Goal: Task Accomplishment & Management: Use online tool/utility

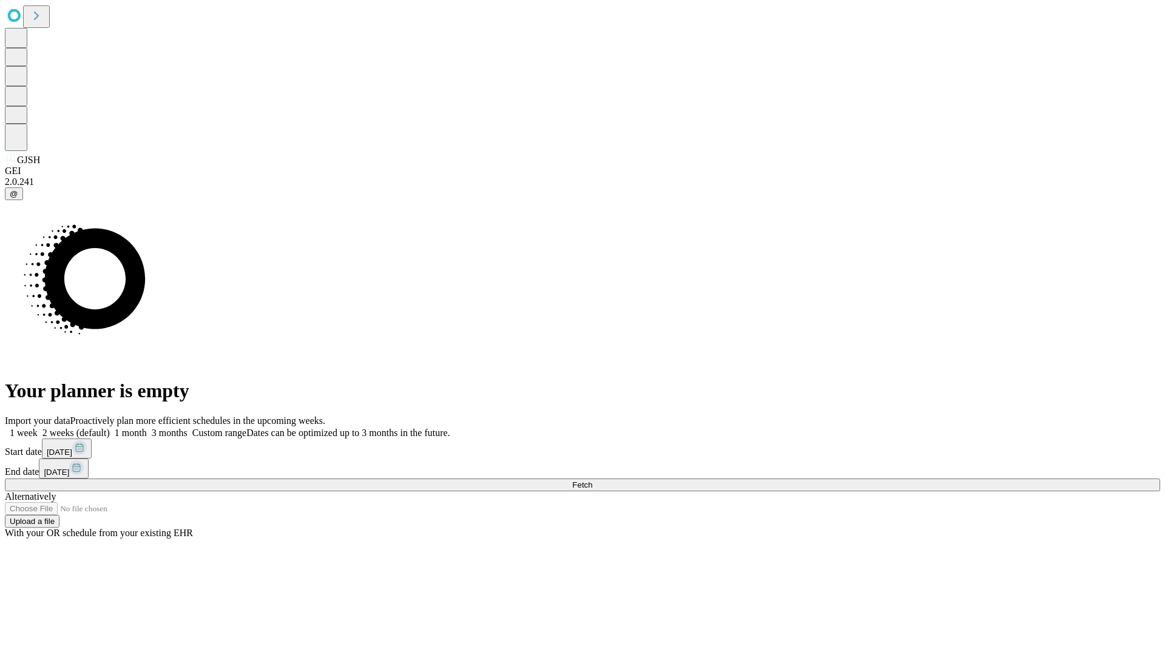
click at [592, 481] on span "Fetch" at bounding box center [582, 485] width 20 height 9
